Goal: Task Accomplishment & Management: Use online tool/utility

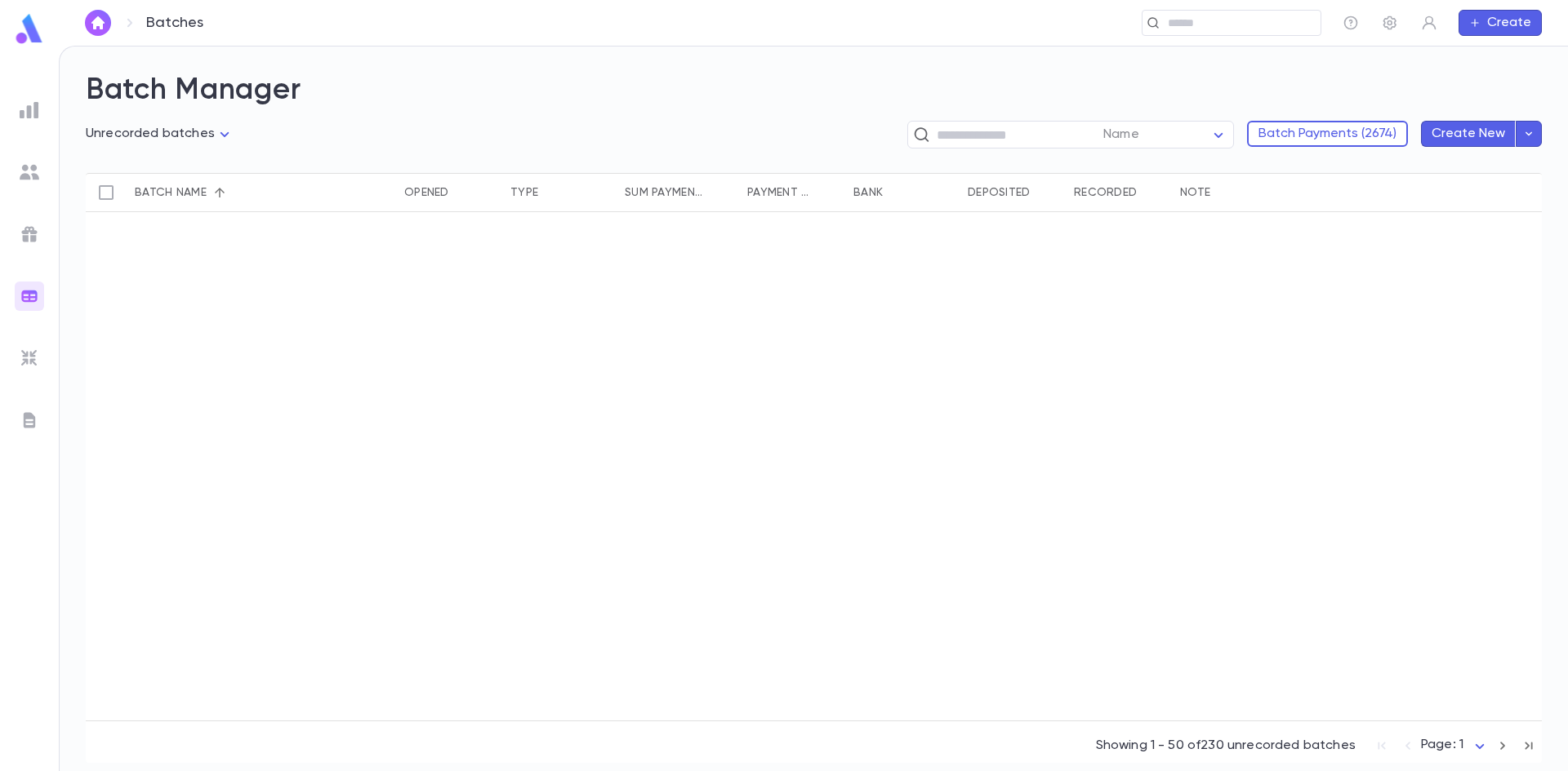
scroll to position [980, 0]
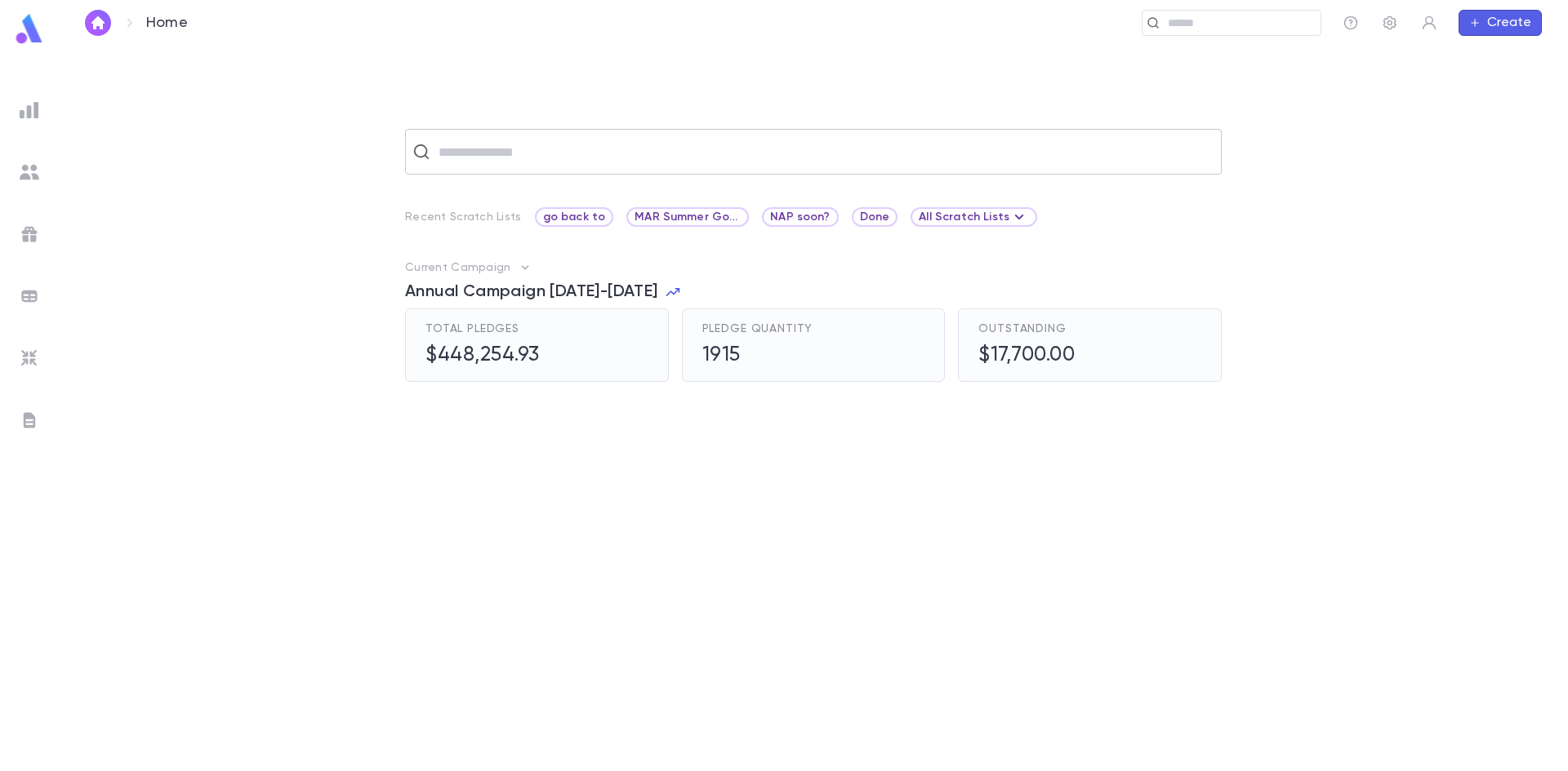
click at [483, 143] on input "text" at bounding box center [823, 151] width 781 height 31
click at [308, 260] on div "Current Campaign Annual Campaign [DATE]-[DATE] Total Pledges $448,254.93 Pledge…" at bounding box center [813, 321] width 1458 height 122
click at [29, 178] on img at bounding box center [29, 172] width 19 height 19
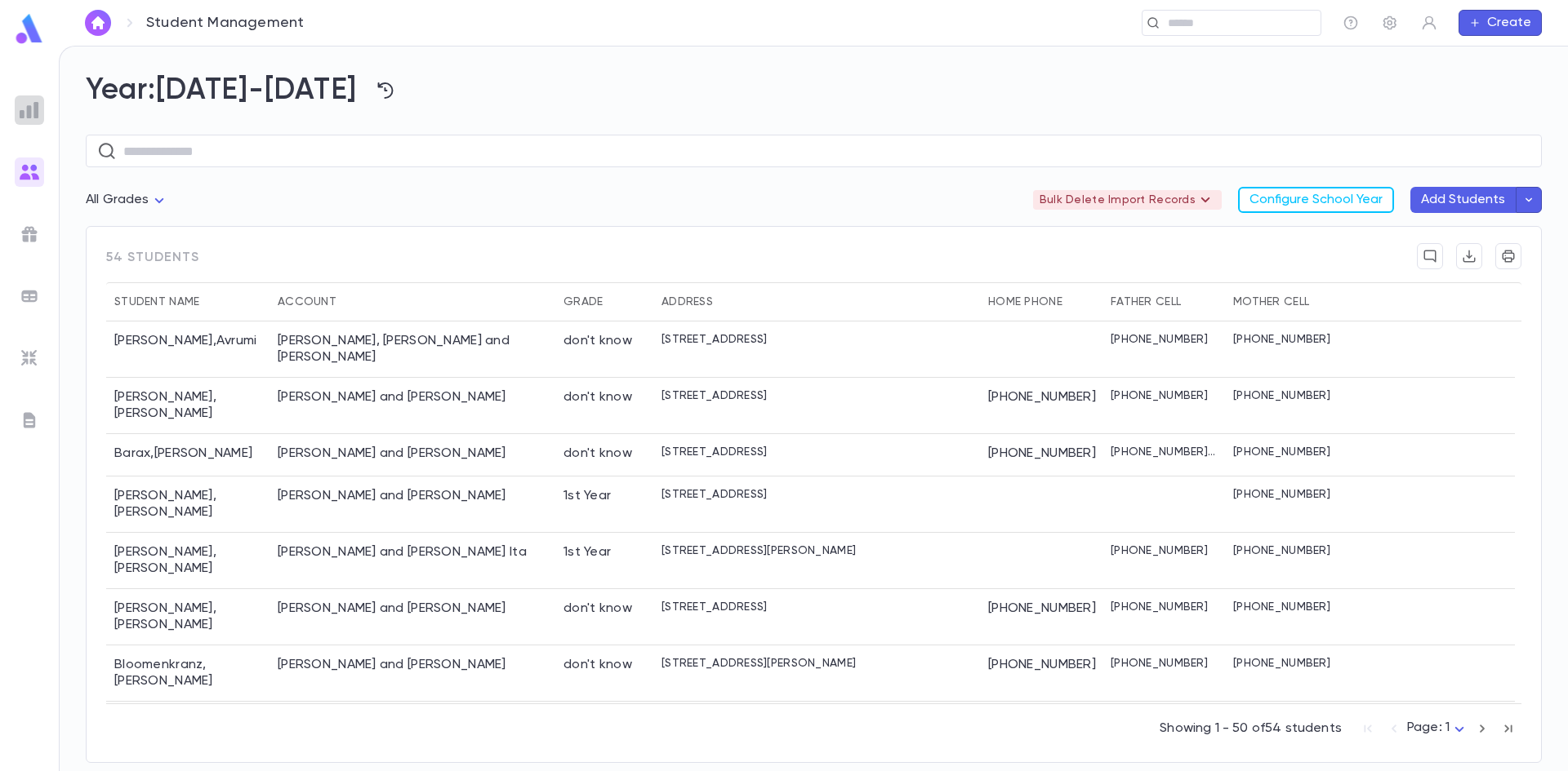
click at [26, 114] on img at bounding box center [29, 109] width 19 height 19
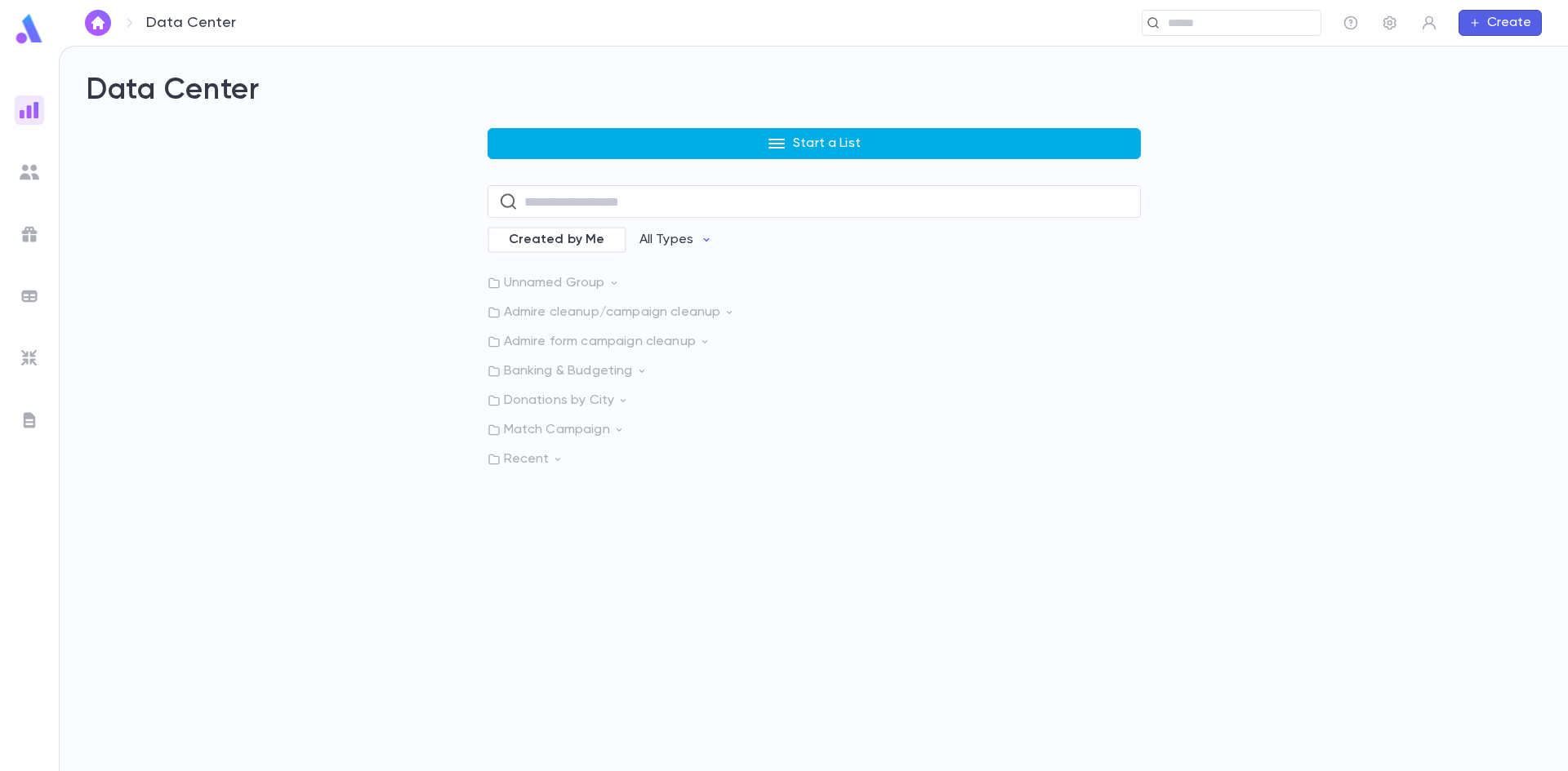
click at [739, 134] on button "Start a List" at bounding box center [814, 143] width 654 height 31
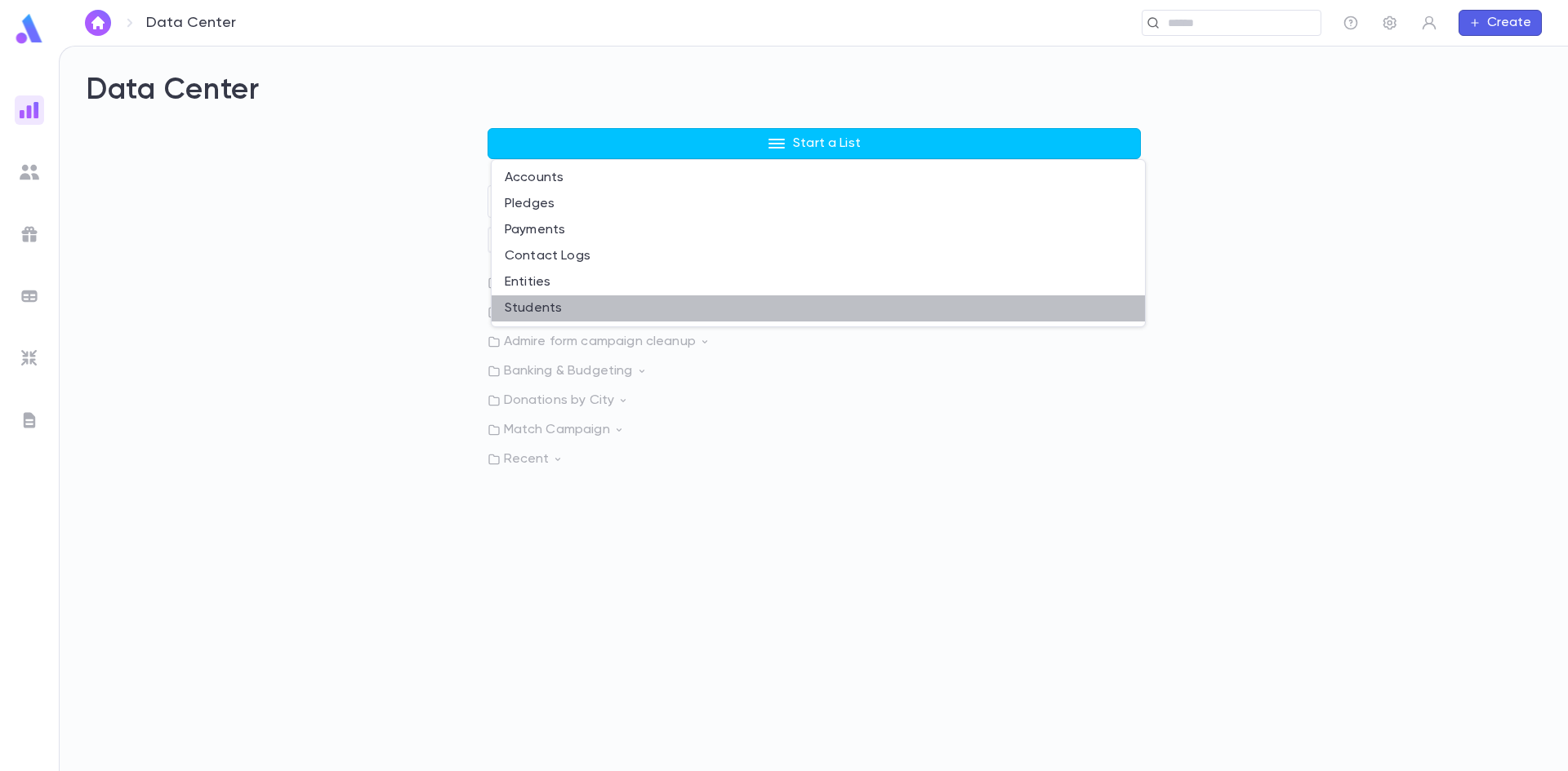
click at [529, 310] on li "Students" at bounding box center [819, 308] width 654 height 26
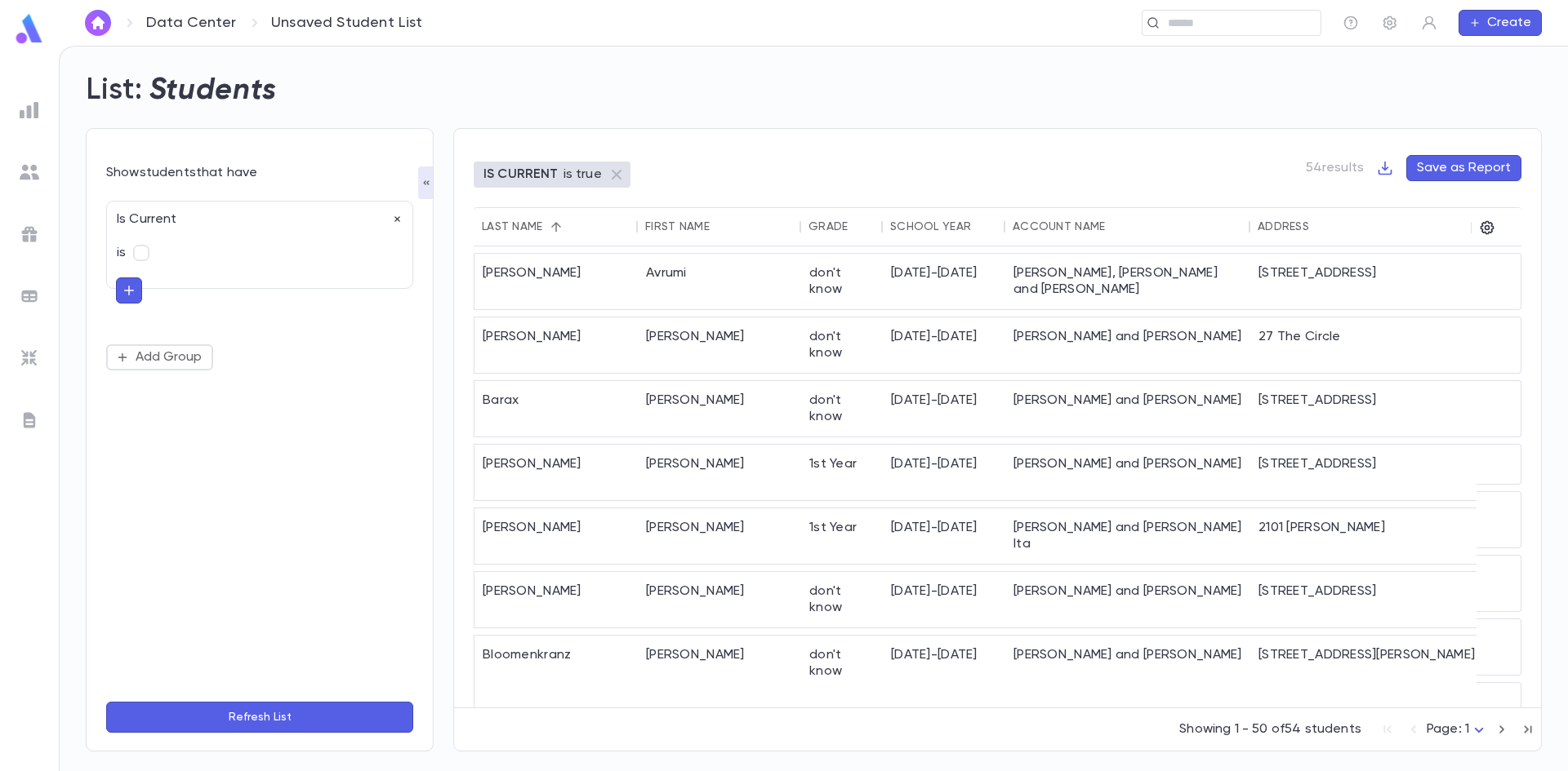
click at [401, 221] on icon "button" at bounding box center [397, 220] width 11 height 11
click at [201, 215] on button "Add Condition" at bounding box center [169, 224] width 126 height 26
click at [200, 219] on input "text" at bounding box center [253, 224] width 257 height 23
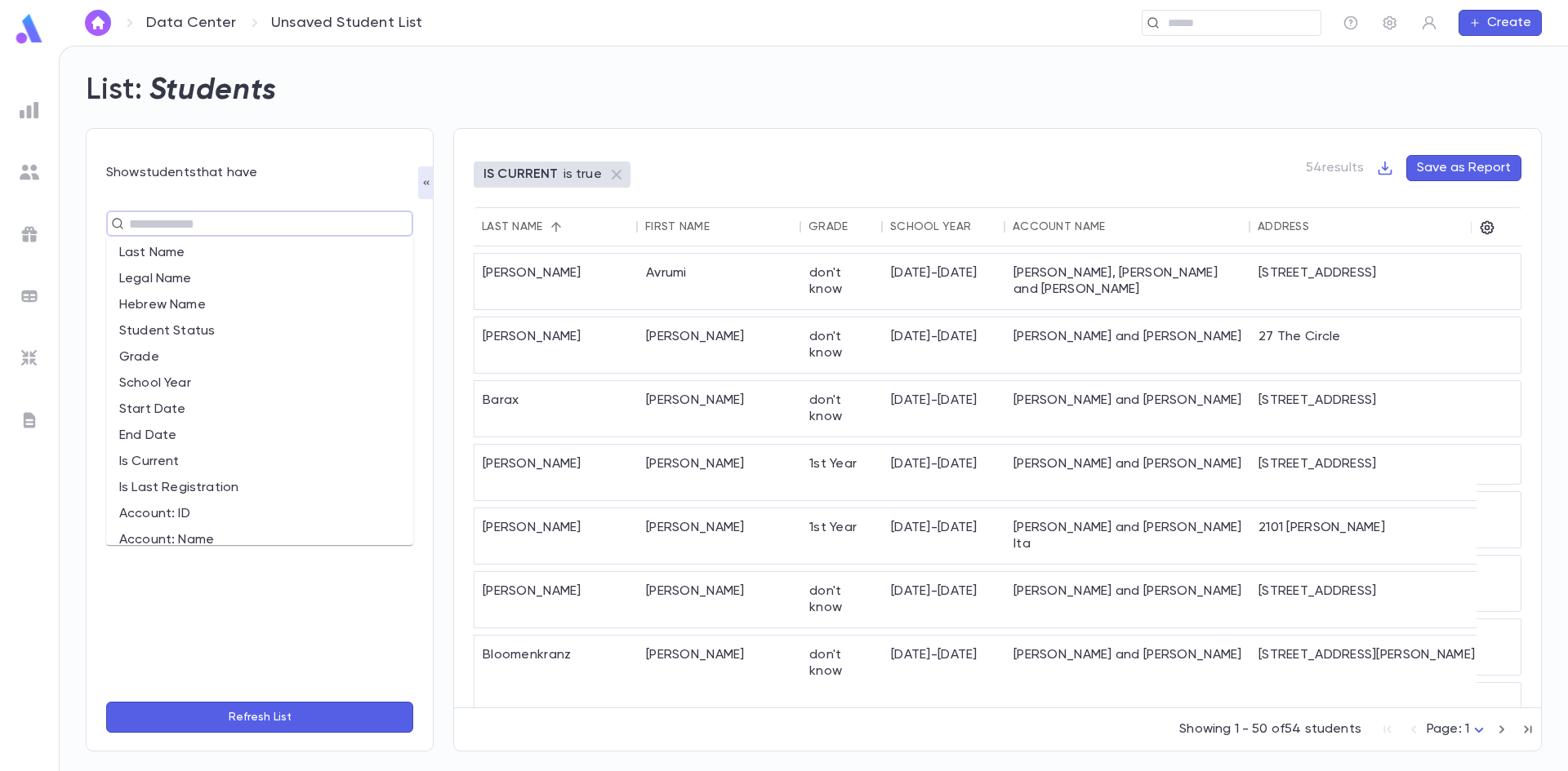
scroll to position [82, 0]
click at [222, 459] on li "Is Last Registration" at bounding box center [259, 462] width 307 height 26
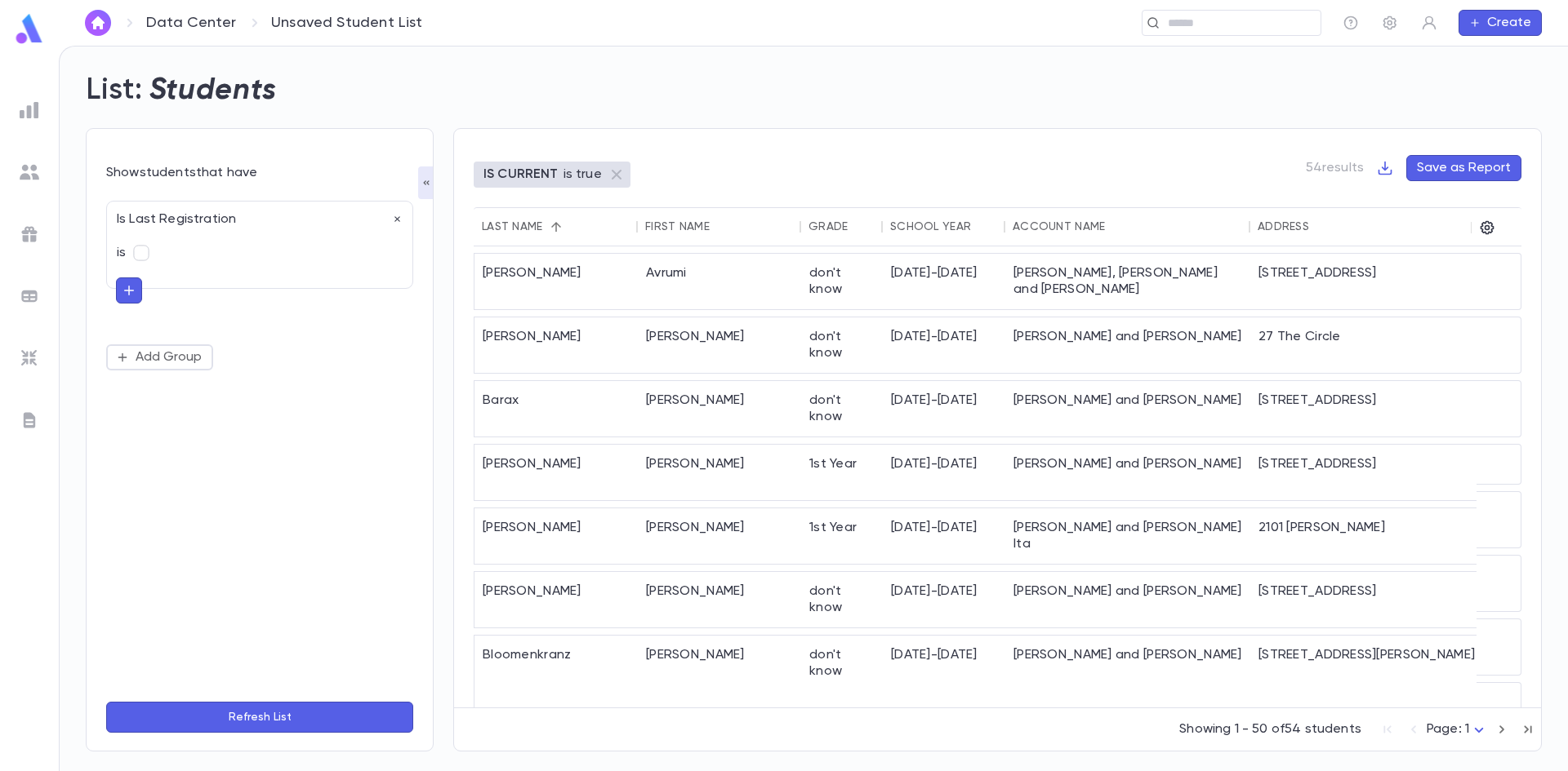
click at [404, 221] on div "Is Last Registration is" at bounding box center [259, 244] width 307 height 88
click at [390, 221] on div "Is Last Registration" at bounding box center [254, 214] width 295 height 26
click at [395, 221] on icon "button" at bounding box center [397, 220] width 11 height 11
click at [227, 218] on button "Add Condition" at bounding box center [169, 224] width 126 height 26
click at [207, 233] on input "text" at bounding box center [253, 224] width 257 height 23
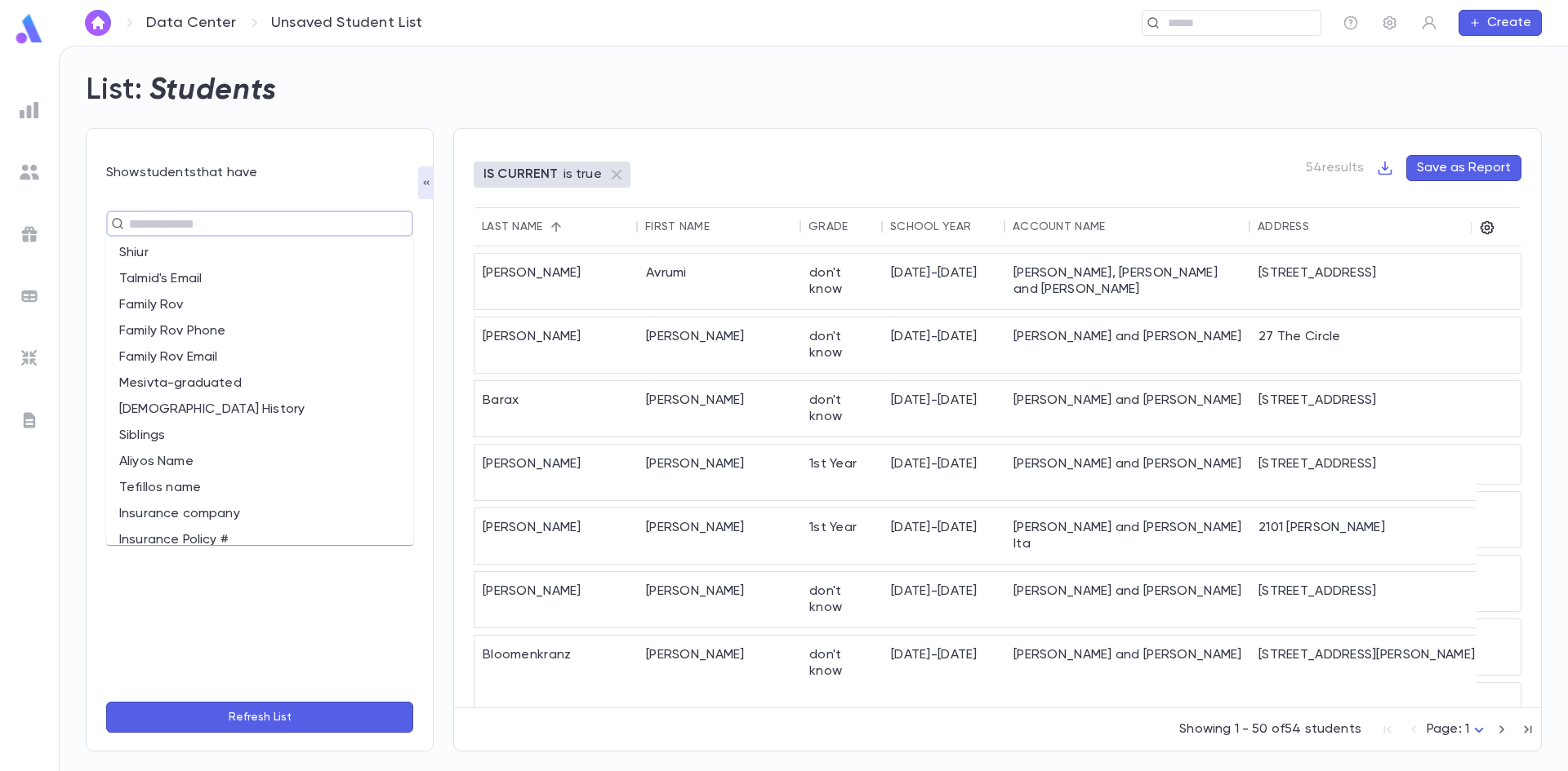
scroll to position [1193, 0]
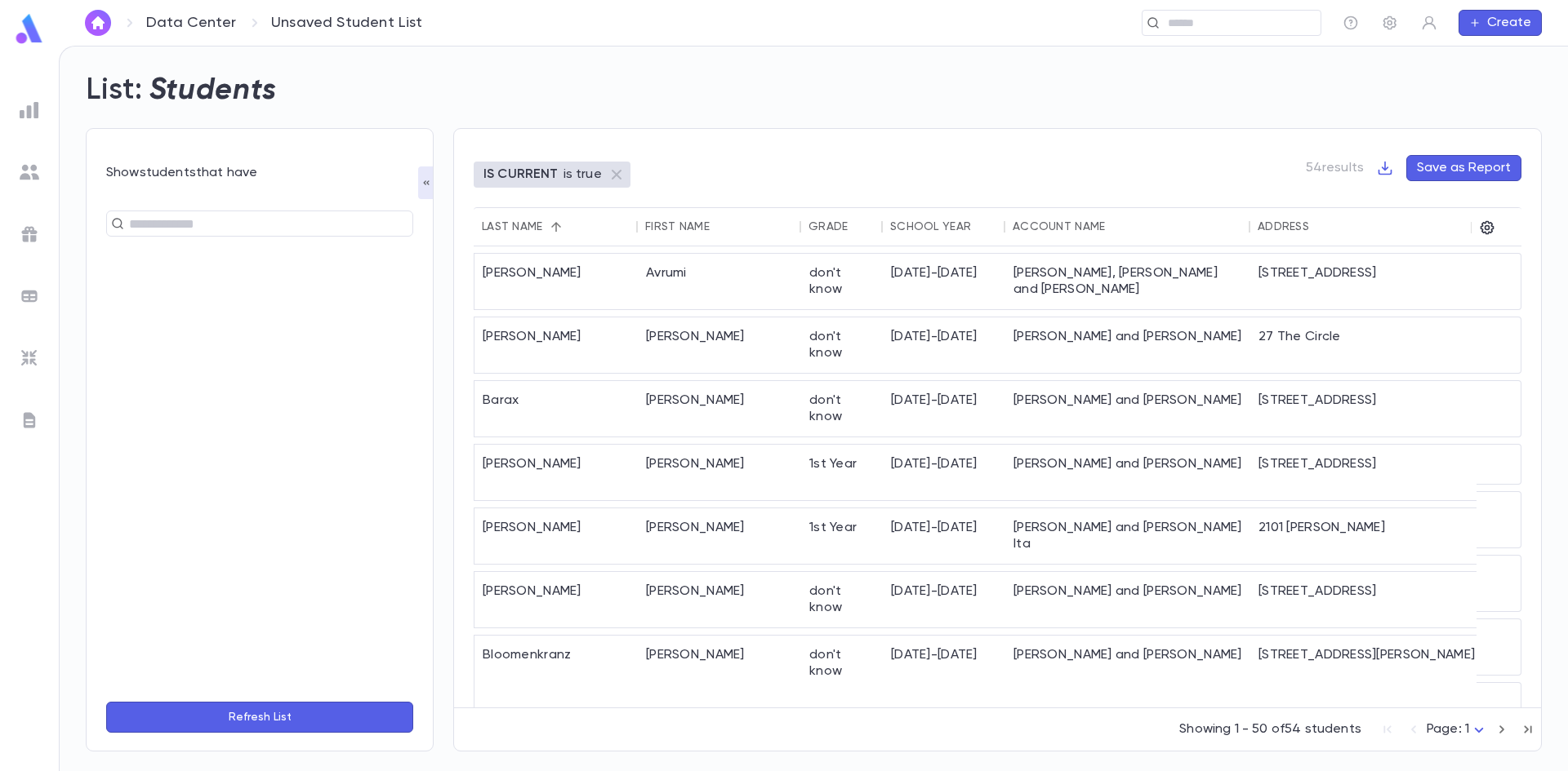
click at [274, 572] on div "​" at bounding box center [259, 440] width 307 height 498
click at [237, 724] on button "Refresh List" at bounding box center [259, 717] width 307 height 31
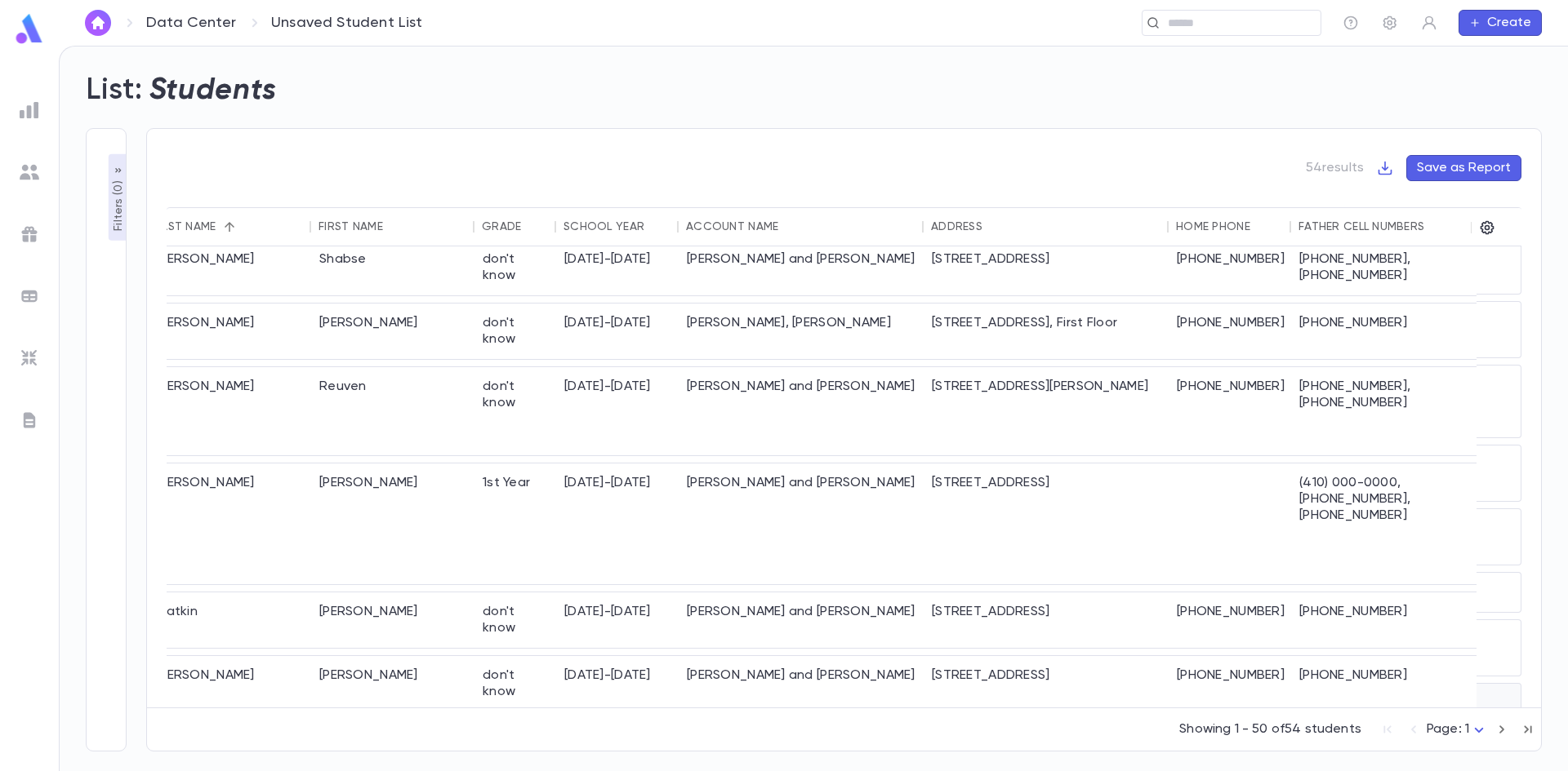
scroll to position [2344, 19]
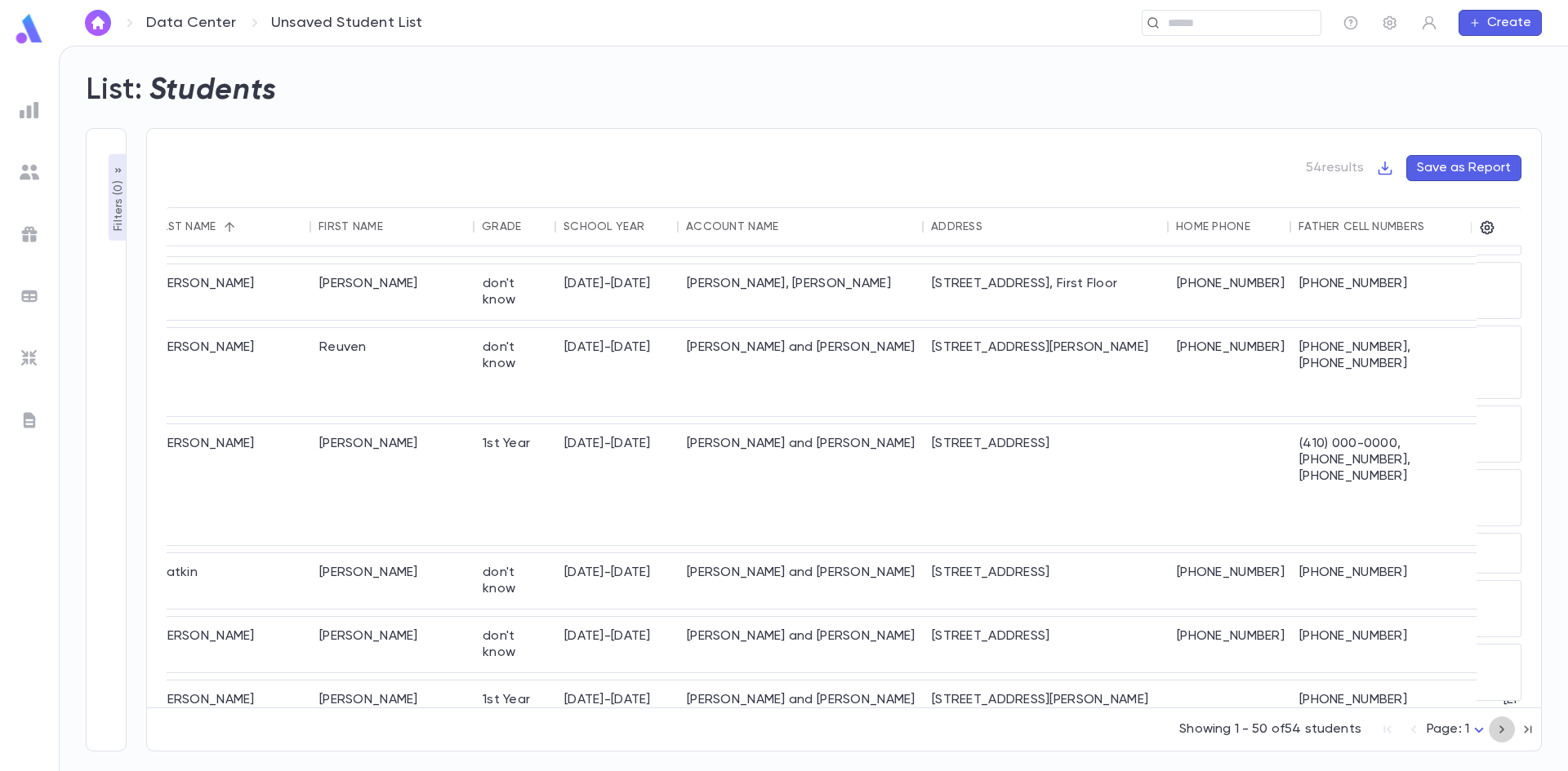
click at [1506, 736] on icon "button" at bounding box center [1501, 729] width 18 height 19
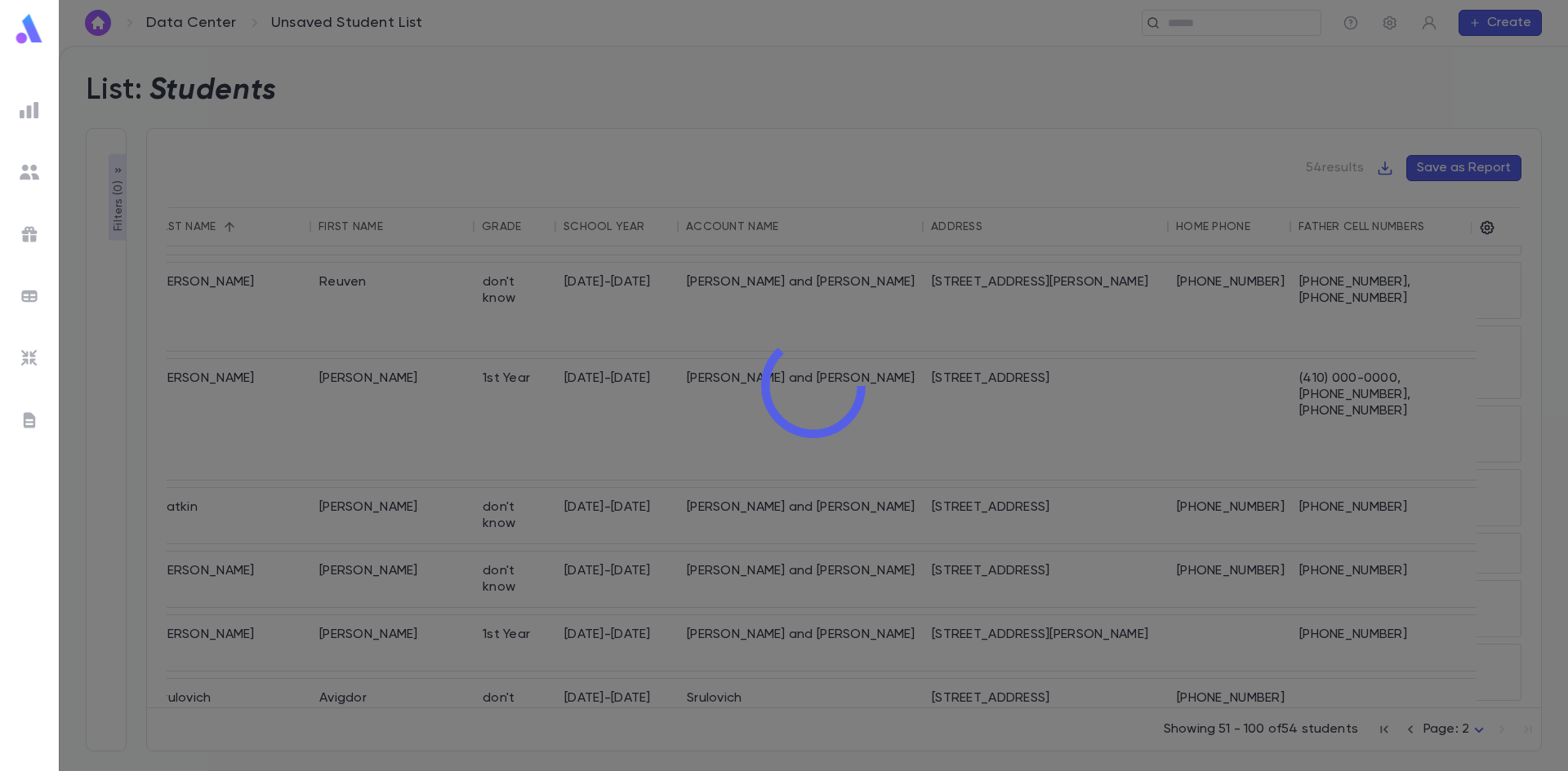
scroll to position [0, 19]
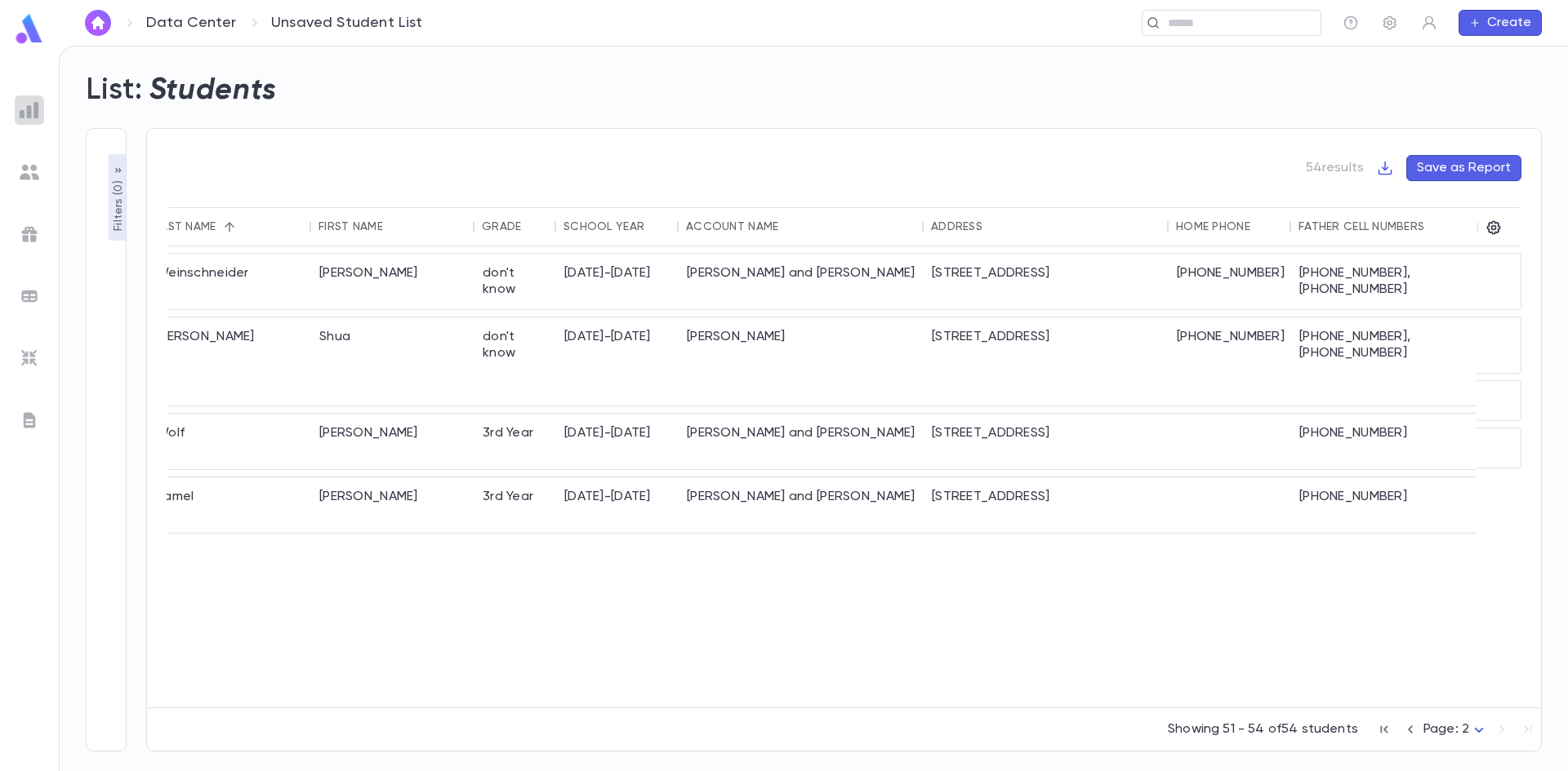
click at [32, 104] on img at bounding box center [29, 109] width 19 height 19
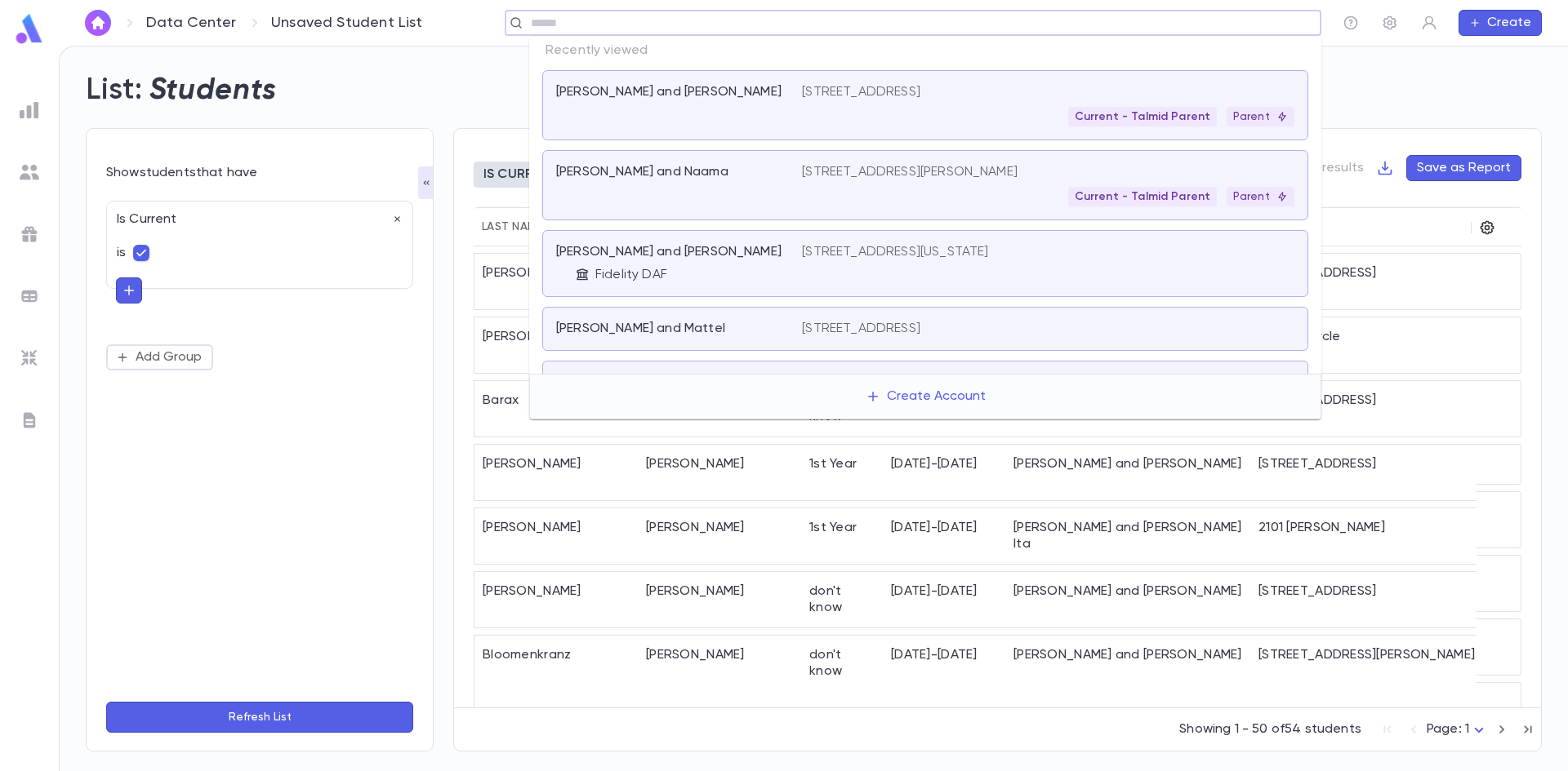
click at [1165, 26] on input "text" at bounding box center [920, 23] width 788 height 16
